Goal: Task Accomplishment & Management: Complete application form

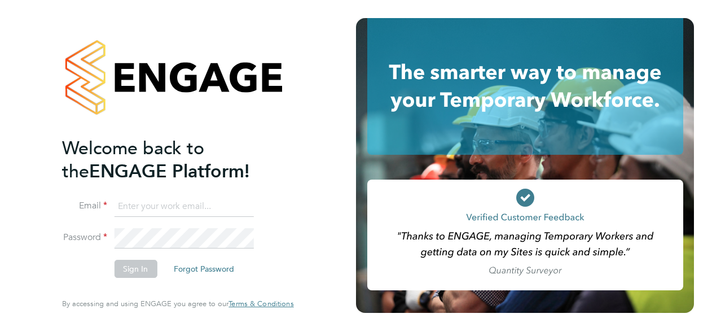
type input "Luke.chapman@bhafc.co.uk"
click at [138, 274] on button "Sign In" at bounding box center [135, 269] width 43 height 18
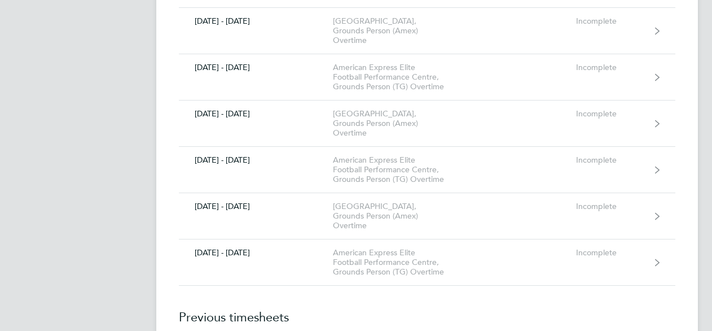
scroll to position [2597, 0]
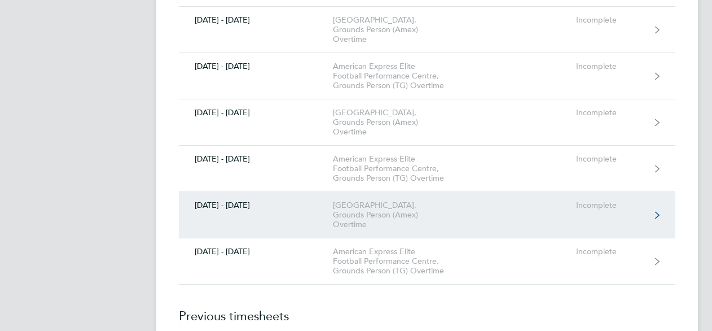
click at [513, 204] on link "[DATE] - [DATE] [GEOGRAPHIC_DATA], Grounds Person (Amex) Overtime Incomplete" at bounding box center [427, 215] width 497 height 46
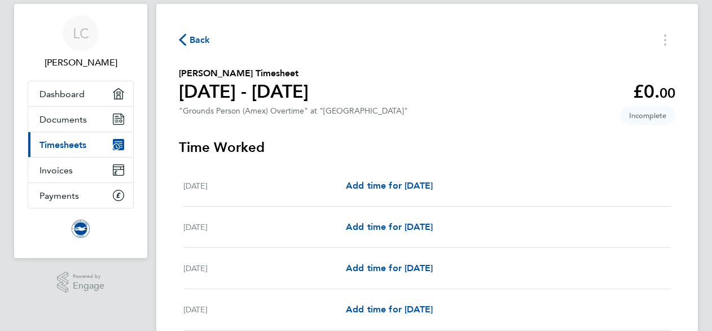
scroll to position [23, 0]
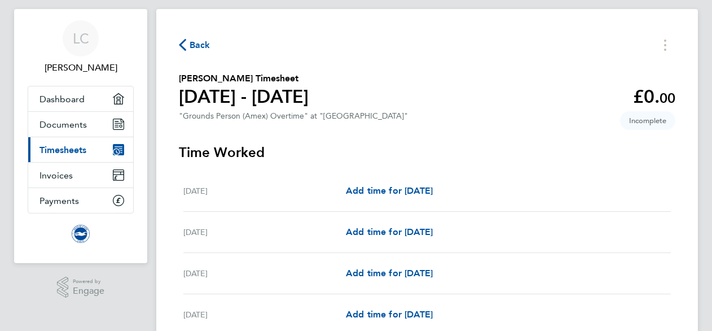
click at [191, 48] on span "Back" at bounding box center [200, 45] width 21 height 14
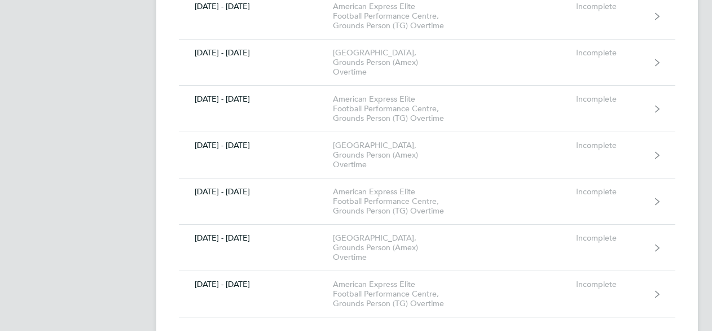
scroll to position [2586, 0]
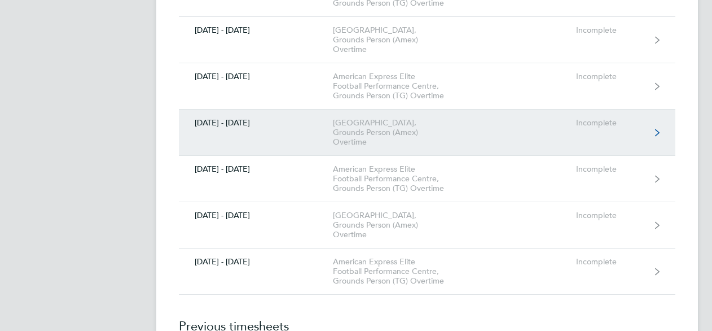
click at [556, 126] on link "[DATE] - [DATE] [GEOGRAPHIC_DATA], Grounds Person (Amex) Overtime Incomplete" at bounding box center [427, 133] width 497 height 46
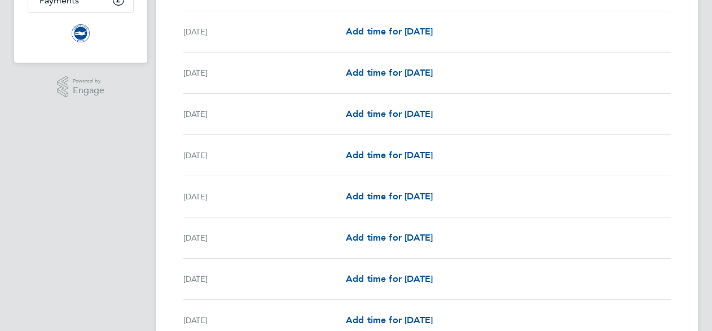
scroll to position [226, 0]
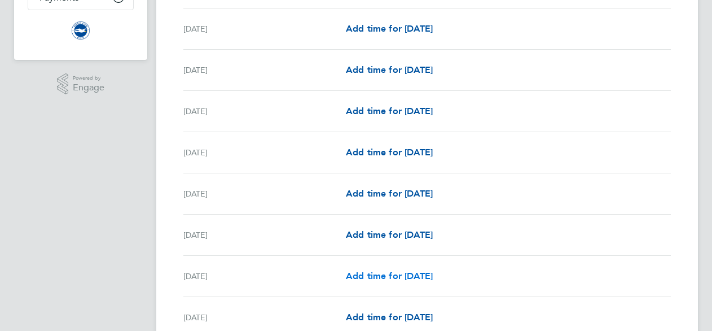
click at [405, 274] on span "Add time for [DATE]" at bounding box center [389, 275] width 87 height 11
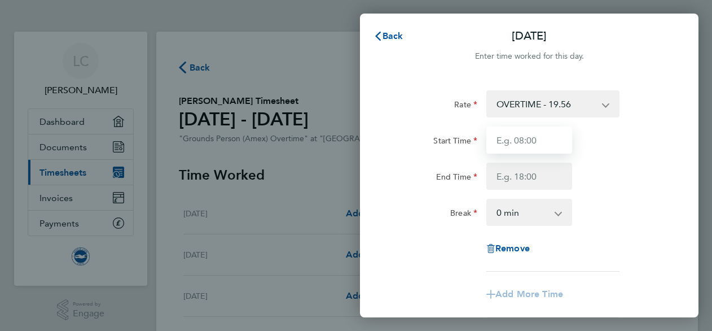
click at [533, 138] on input "Start Time" at bounding box center [530, 139] width 86 height 27
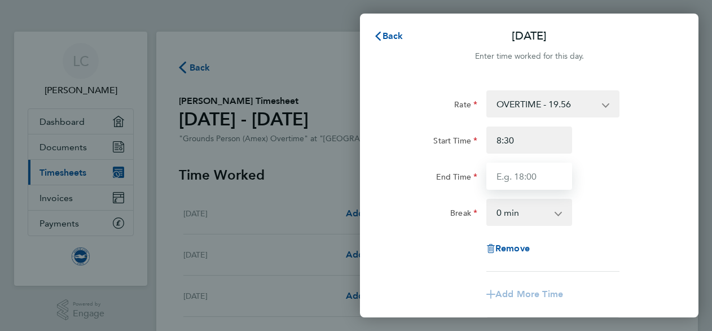
type input "08:30"
click at [532, 176] on input "End Time" at bounding box center [530, 176] width 86 height 27
type input "21:00"
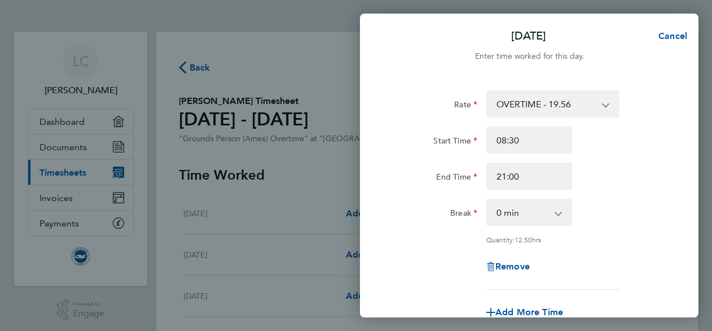
click at [600, 244] on div "Rate OVERTIME - 19.56 Start Time 08:30 End Time 21:00 Break 0 min 15 min 30 min…" at bounding box center [529, 189] width 275 height 199
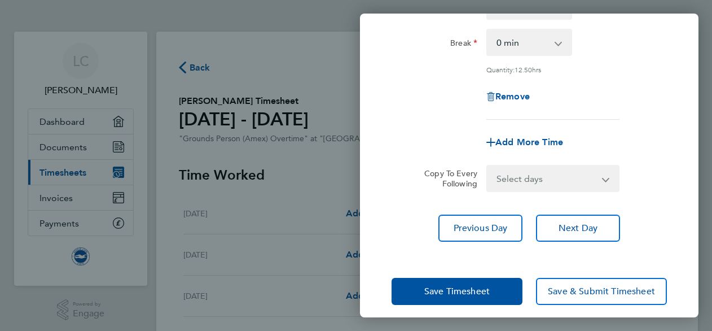
scroll to position [179, 0]
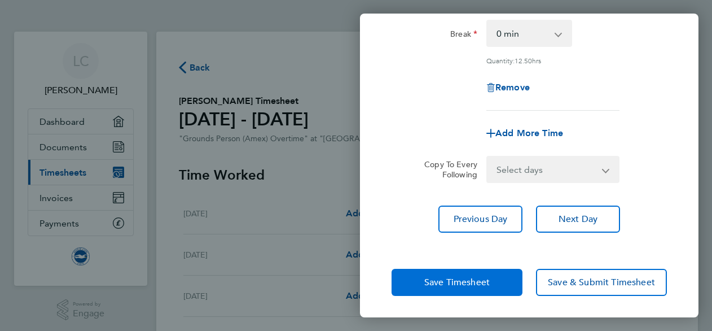
click at [477, 272] on button "Save Timesheet" at bounding box center [457, 282] width 131 height 27
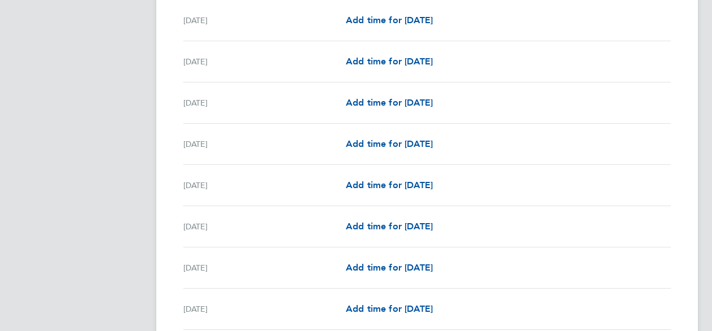
scroll to position [700, 0]
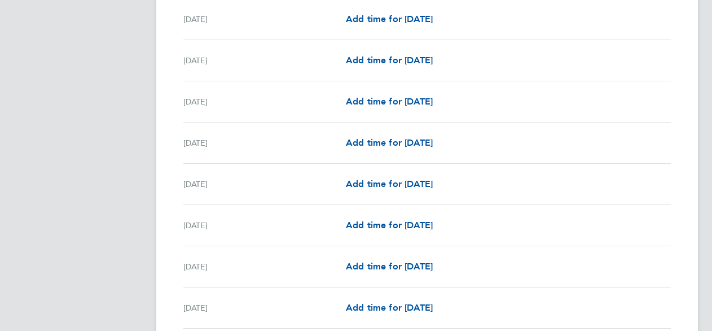
drag, startPoint x: 356, startPoint y: 262, endPoint x: 604, endPoint y: 244, distance: 249.0
drag, startPoint x: 604, startPoint y: 244, endPoint x: 374, endPoint y: 264, distance: 231.1
click at [374, 264] on span "Add time for [DATE]" at bounding box center [389, 266] width 87 height 11
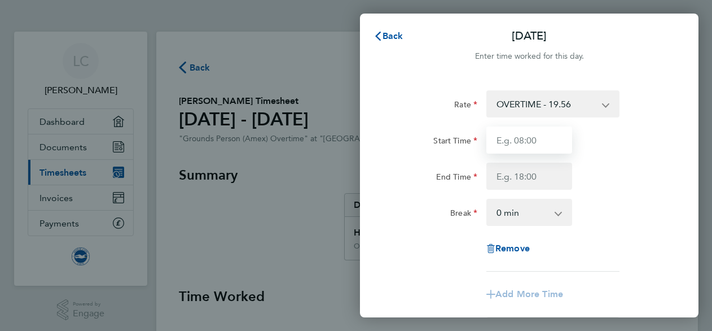
click at [529, 142] on input "Start Time" at bounding box center [530, 139] width 86 height 27
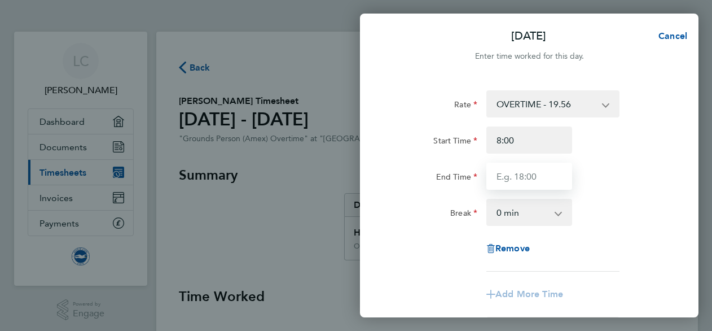
type input "08:00"
click at [512, 177] on input "End Time" at bounding box center [530, 176] width 86 height 27
type input "18:30"
click at [609, 192] on div "Rate OVERTIME - 19.56 Start Time 08:00 End Time 18:30 Break 0 min 15 min 30 min…" at bounding box center [529, 180] width 275 height 181
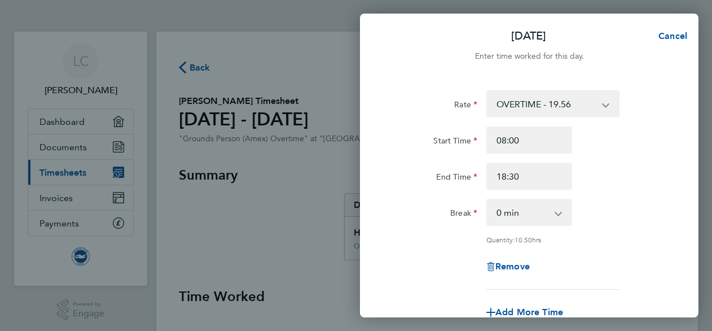
click at [673, 264] on div "Rate OVERTIME - 19.56 Start Time 08:00 End Time 18:30 Break 0 min 15 min 30 min…" at bounding box center [529, 251] width 339 height 348
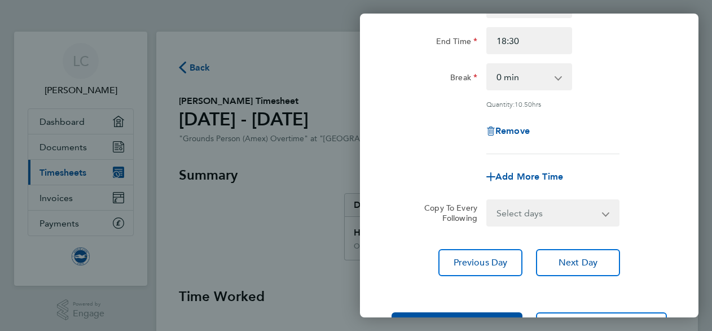
scroll to position [158, 0]
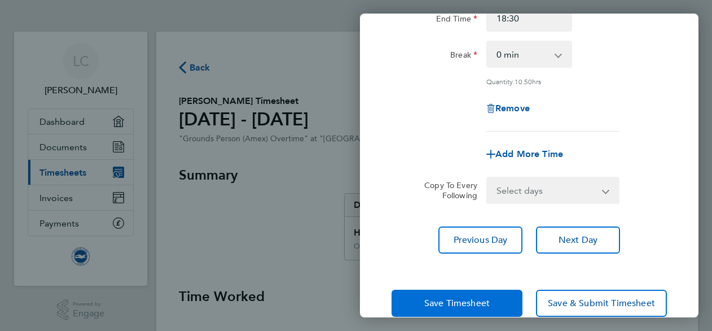
click at [489, 293] on button "Save Timesheet" at bounding box center [457, 303] width 131 height 27
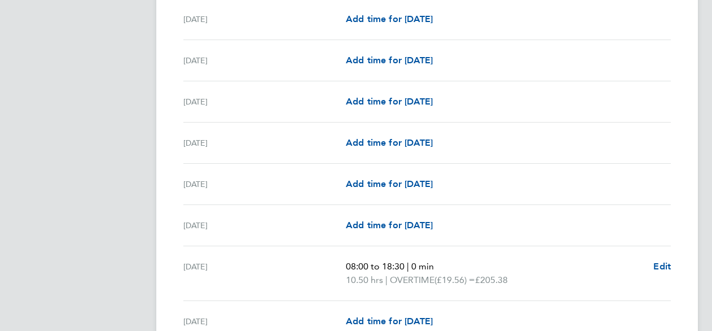
scroll to position [677, 0]
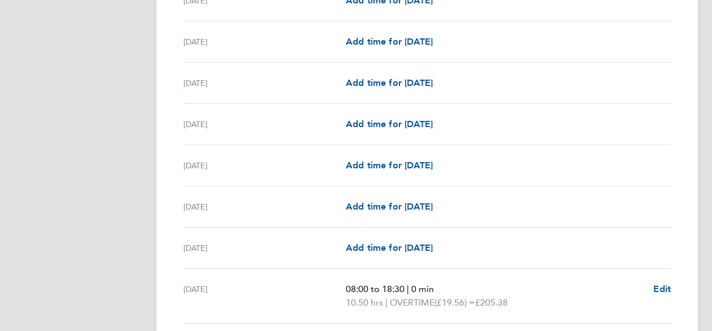
click at [380, 285] on span "08:00 to 18:30" at bounding box center [375, 288] width 59 height 11
click at [667, 284] on span "Edit" at bounding box center [662, 288] width 17 height 11
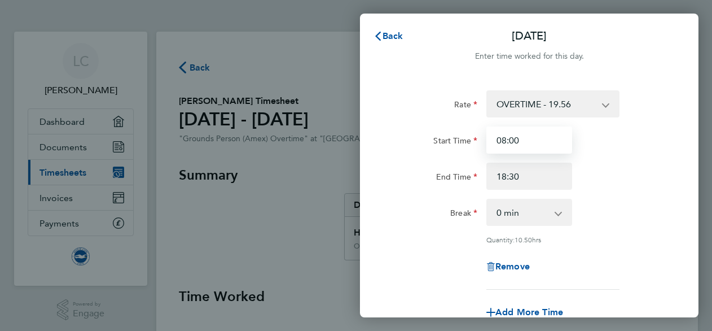
click at [505, 143] on input "08:00" at bounding box center [530, 139] width 86 height 27
type input "06:00"
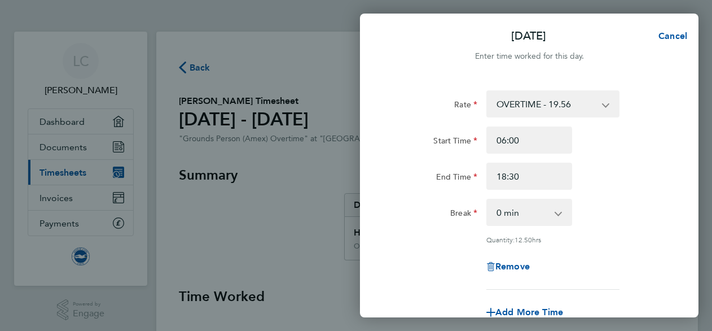
click at [411, 249] on div "Rate OVERTIME - 19.56 Start Time 06:00 End Time 18:30 Break 0 min 15 min 30 min…" at bounding box center [529, 189] width 275 height 199
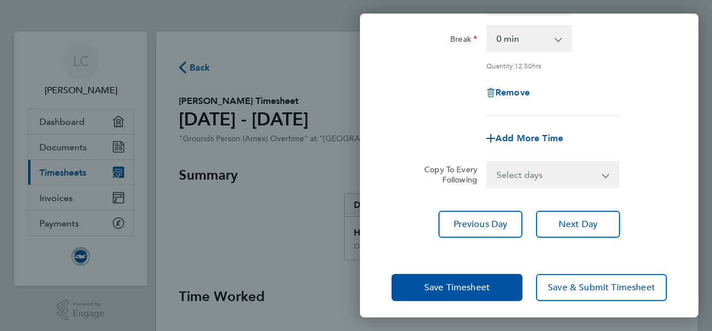
scroll to position [179, 0]
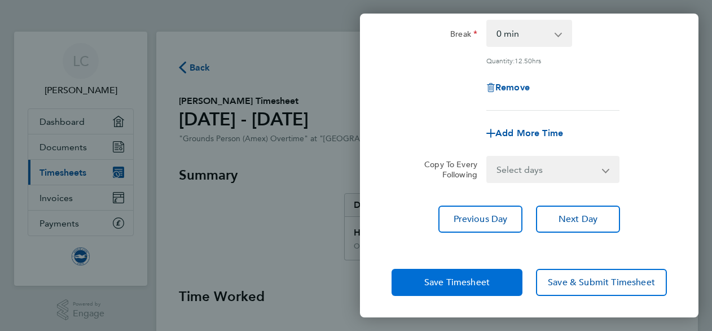
click at [417, 269] on button "Save Timesheet" at bounding box center [457, 282] width 131 height 27
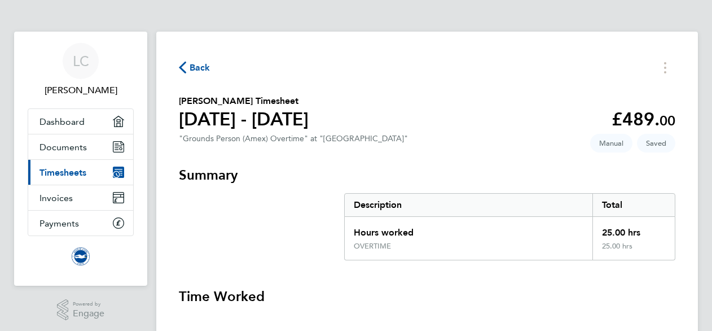
click at [487, 166] on h3 "Summary" at bounding box center [427, 175] width 497 height 18
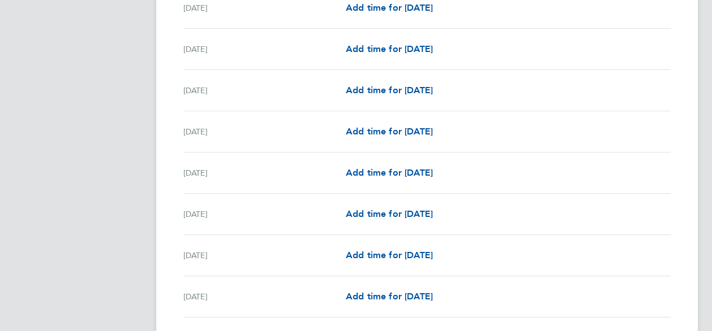
scroll to position [1016, 0]
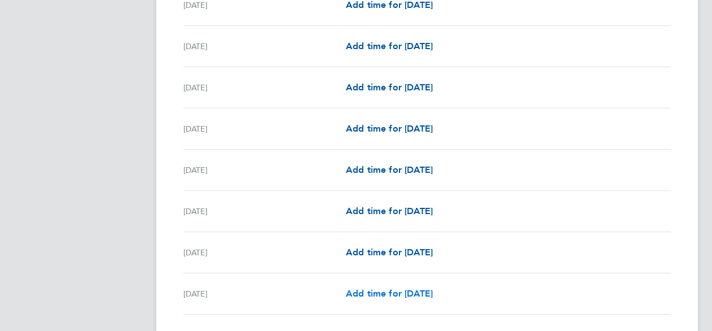
click at [401, 290] on span "Add time for [DATE]" at bounding box center [389, 293] width 87 height 11
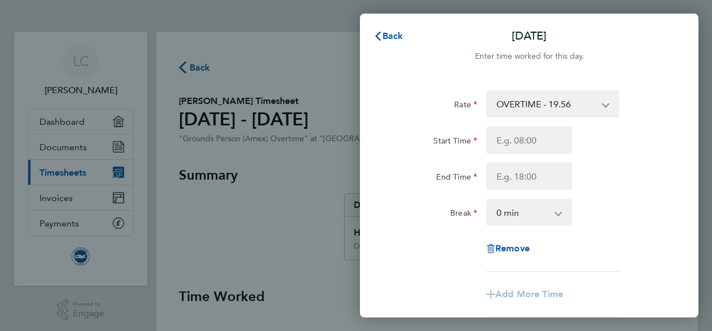
click at [526, 154] on div "Start Time End Time" at bounding box center [529, 157] width 284 height 63
click at [531, 142] on input "Start Time" at bounding box center [530, 139] width 86 height 27
type input "08:30"
click at [512, 171] on input "End Time" at bounding box center [530, 176] width 86 height 27
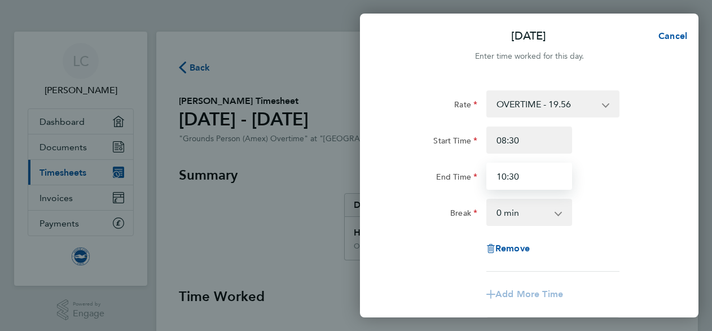
type input "10:30"
click at [441, 264] on div "Rate OVERTIME - 19.56 Start Time 08:30 End Time 10:30 Break 0 min 15 min 30 min…" at bounding box center [529, 180] width 275 height 181
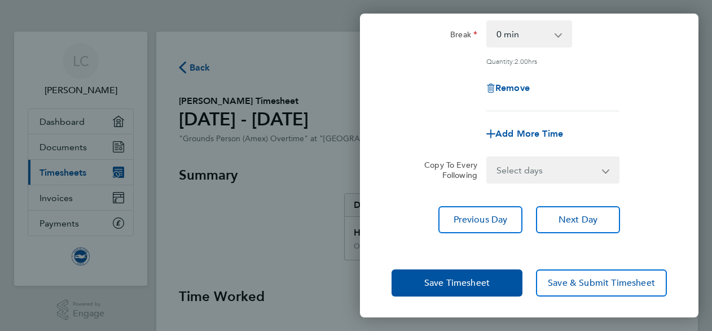
scroll to position [179, 0]
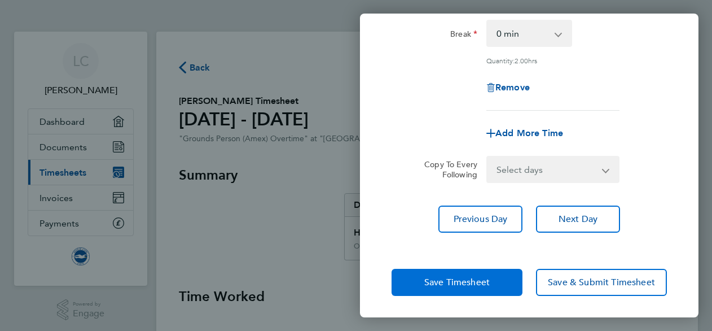
click at [443, 277] on span "Save Timesheet" at bounding box center [456, 282] width 65 height 11
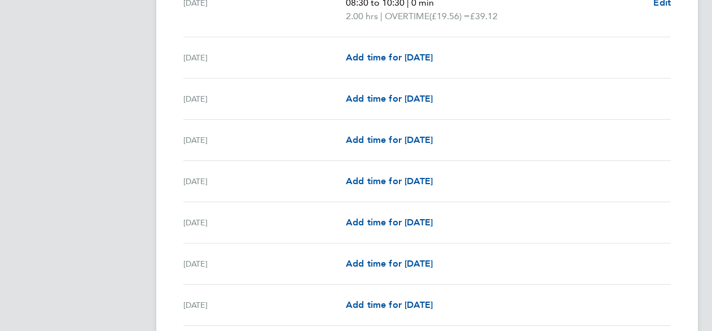
scroll to position [1310, 0]
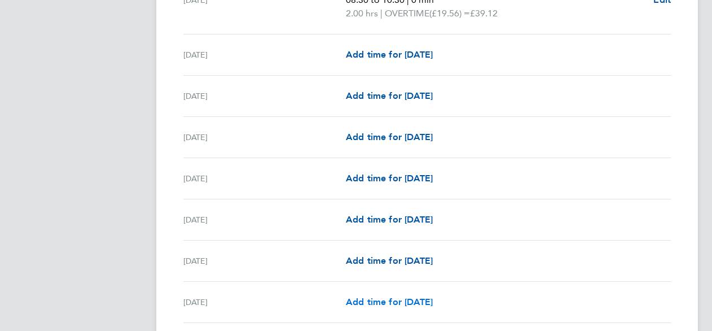
click at [433, 296] on span "Add time for [DATE]" at bounding box center [389, 301] width 87 height 11
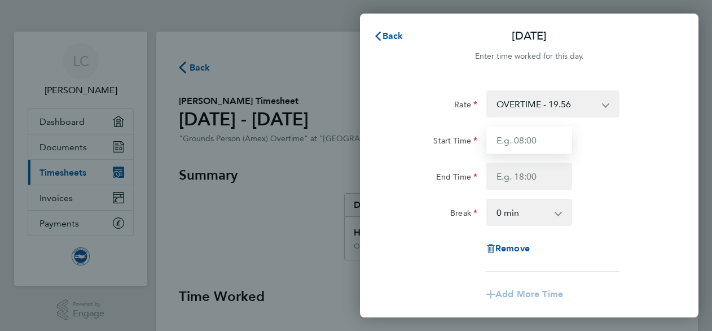
click at [513, 143] on input "Start Time" at bounding box center [530, 139] width 86 height 27
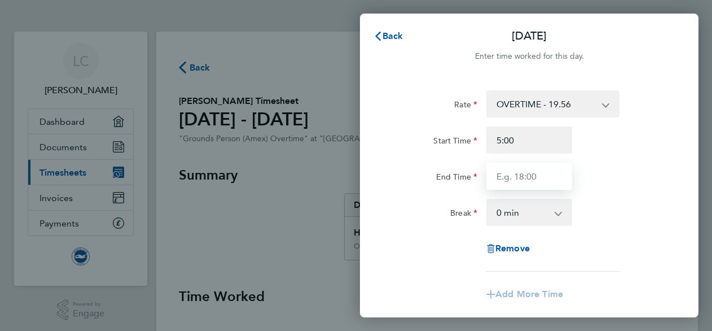
type input "05:00"
click at [516, 173] on input "End Time" at bounding box center [530, 176] width 86 height 27
type input "20:30"
click at [452, 273] on app-timesheet-line-form-group "Rate OVERTIME - 19.56 Start Time 05:00 End Time 20:30 Break 0 min 15 min 30 min…" at bounding box center [529, 198] width 275 height 217
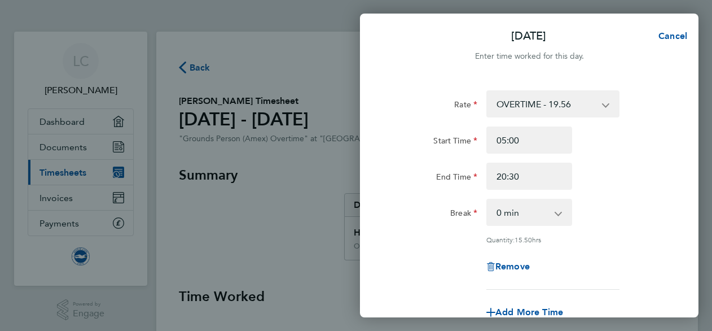
click at [676, 270] on div "Rate OVERTIME - 19.56 Start Time 05:00 End Time 20:30 Break 0 min 15 min 30 min…" at bounding box center [529, 237] width 339 height 321
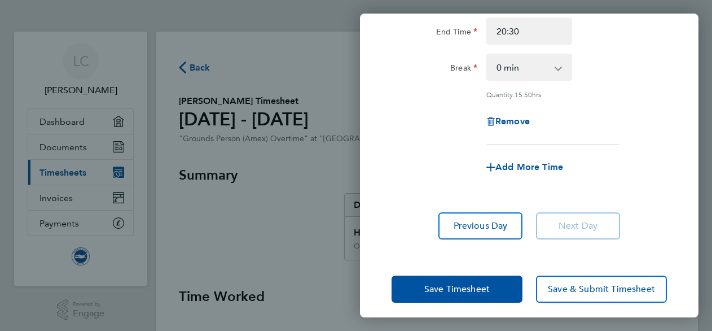
scroll to position [152, 0]
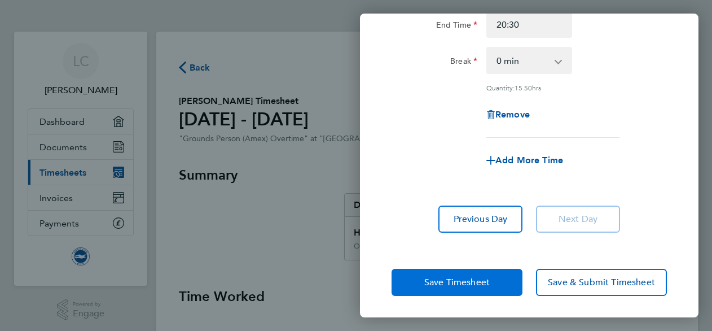
click at [423, 290] on button "Save Timesheet" at bounding box center [457, 282] width 131 height 27
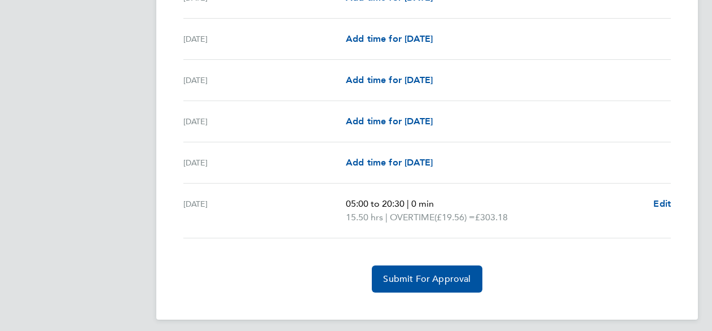
scroll to position [1408, 0]
click at [453, 273] on span "Submit For Approval" at bounding box center [426, 278] width 87 height 11
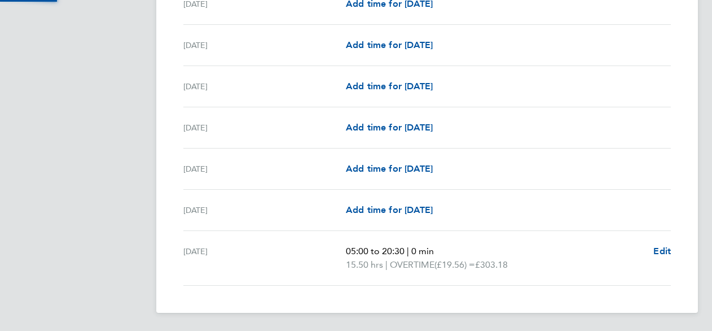
scroll to position [1354, 0]
